Goal: Check status: Verify the current state of an ongoing process or item

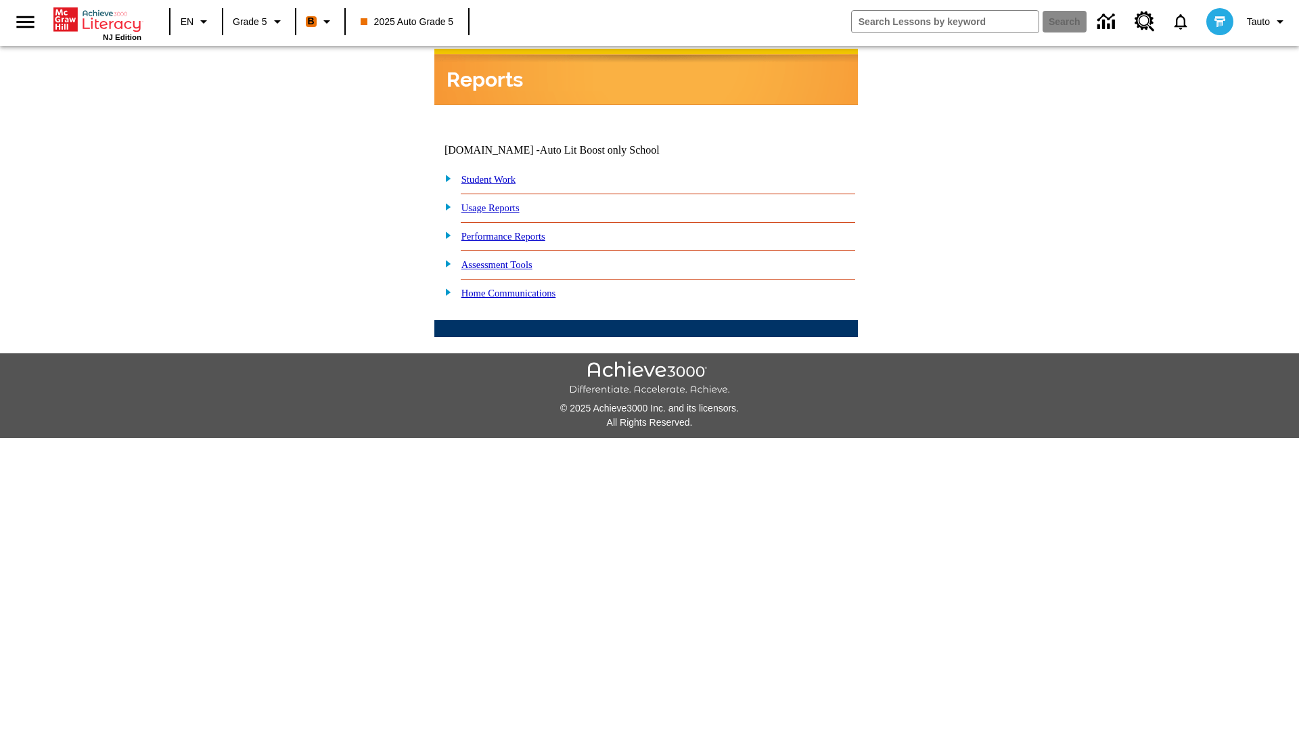
click at [497, 174] on link "Student Work" at bounding box center [489, 179] width 54 height 11
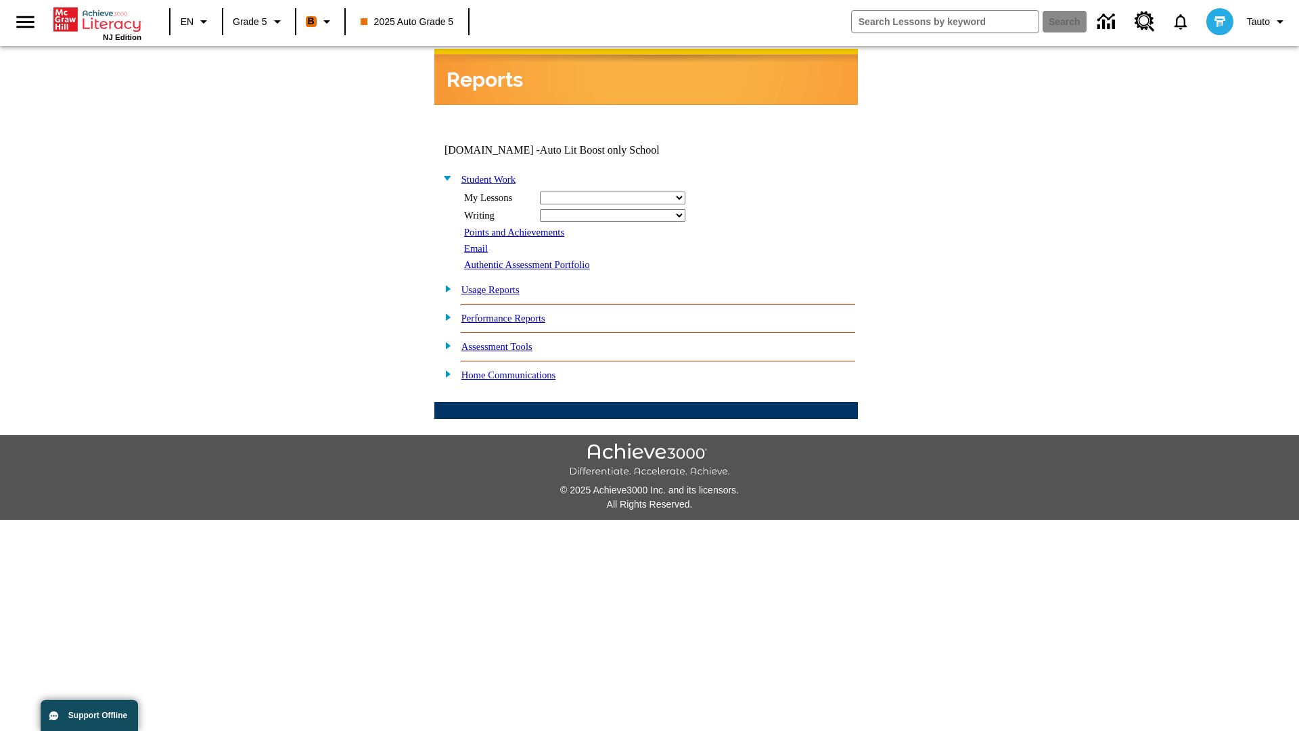
select select "/options/reports/?report_id=12&atype=4&section=2"
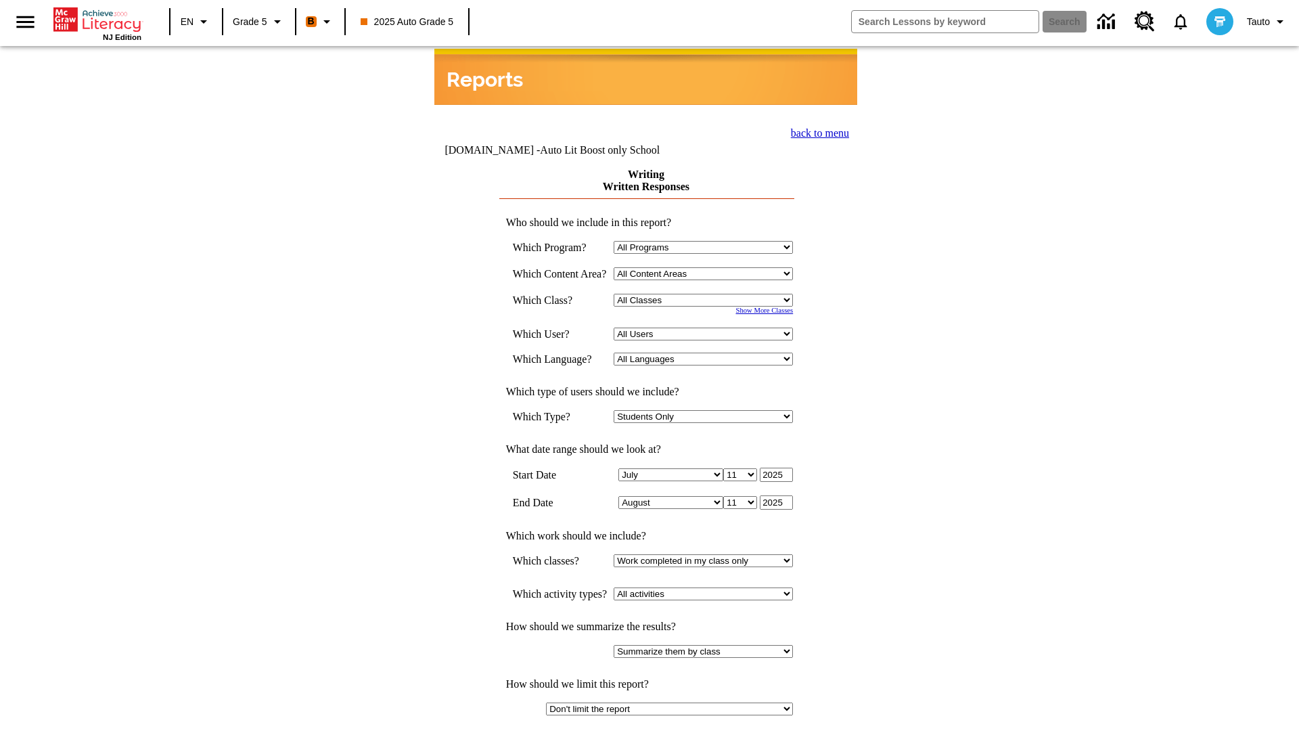
click at [707, 294] on select "Select a Class: All Classes 2025 Auto Grade 5 OL 2025 Auto Grade 6" at bounding box center [703, 300] width 179 height 13
select select "11133131"
click at [707, 328] on select "All Users Cat, Sautoen Cat, Sautoes Cat, Sautoss Donotlogin, Sautoen Twoschools…" at bounding box center [703, 334] width 179 height 13
select select "21437107"
